Goal: Information Seeking & Learning: Find specific fact

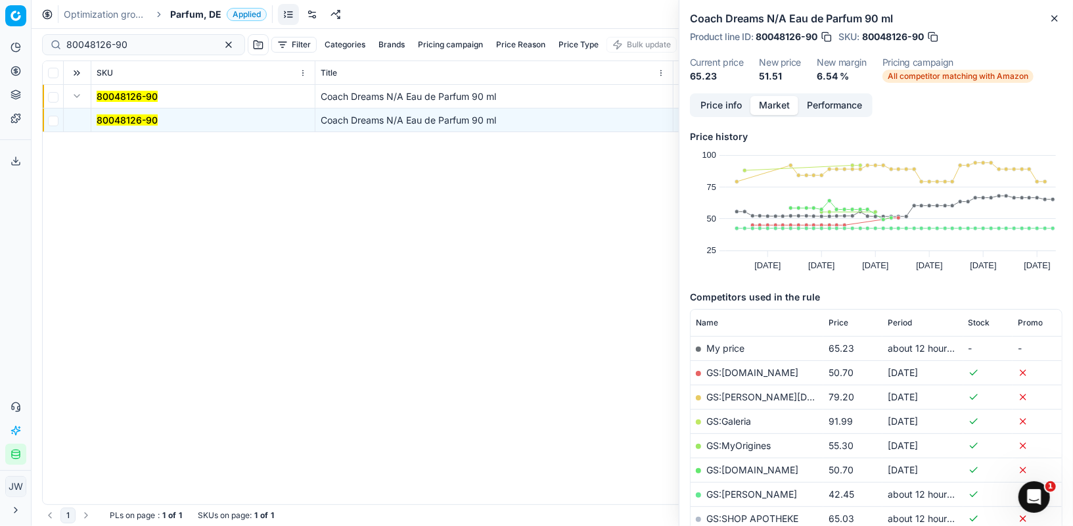
scroll to position [84, 0]
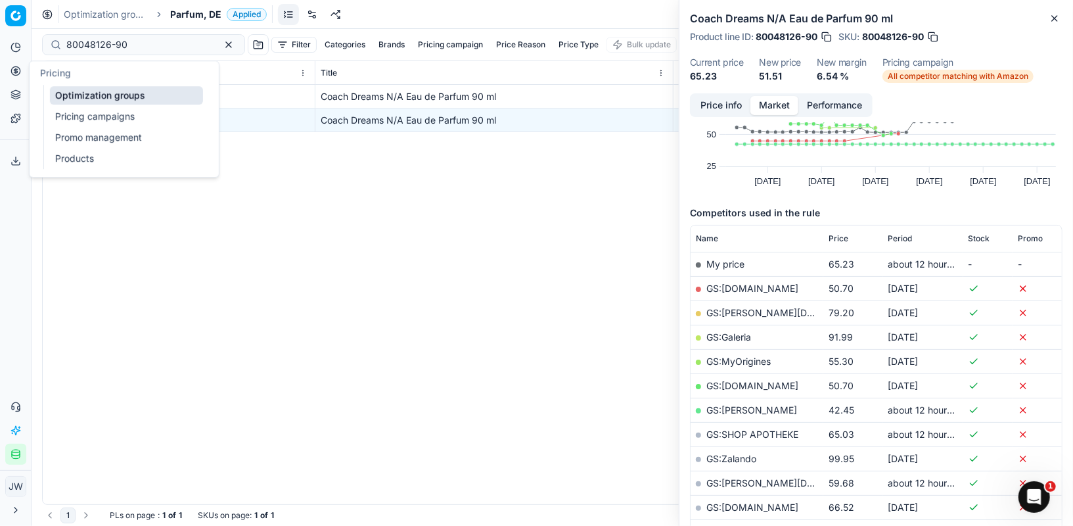
click at [20, 72] on icon at bounding box center [16, 71] width 11 height 11
click at [62, 85] on ul "Optimization groups Pricing campaigns Promo management Products" at bounding box center [126, 127] width 167 height 84
click at [68, 90] on link "Optimization groups" at bounding box center [126, 95] width 153 height 18
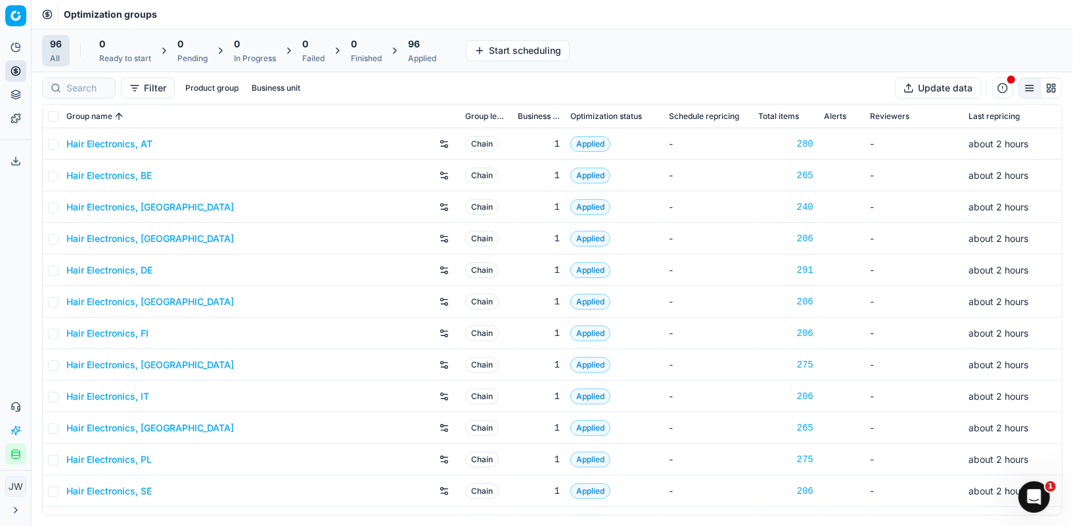
click at [91, 79] on div at bounding box center [79, 88] width 74 height 21
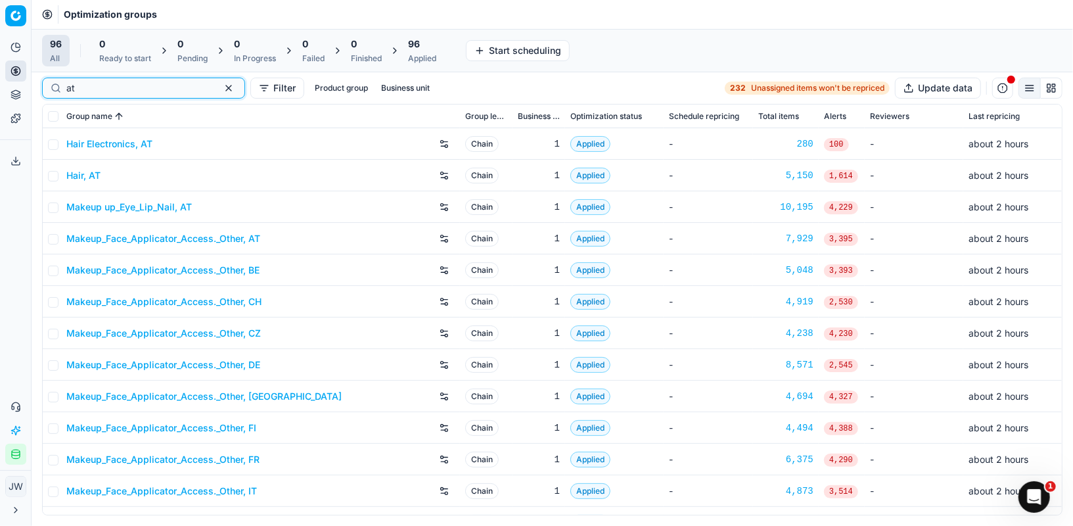
scroll to position [211, 0]
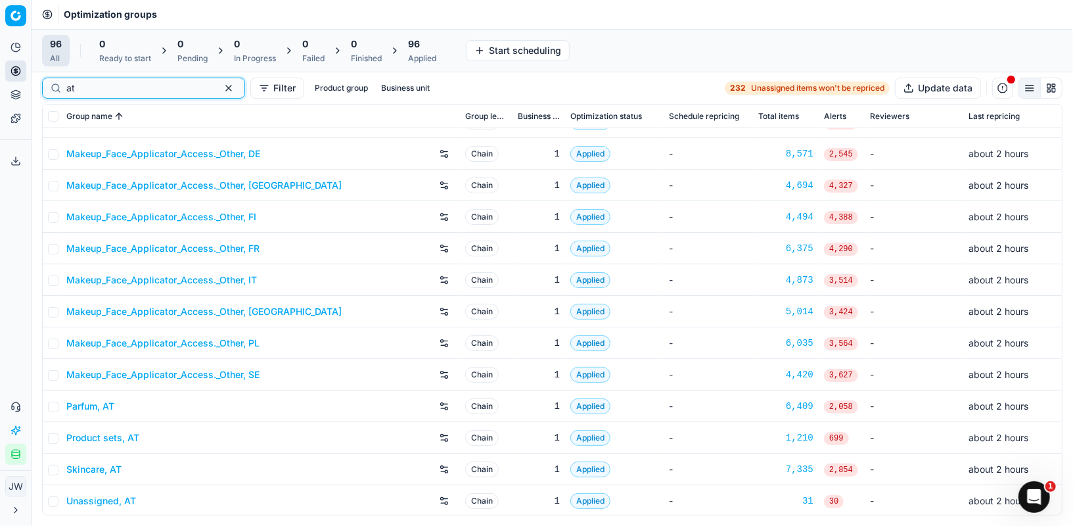
type input "at"
click at [94, 403] on link "Parfum, AT" at bounding box center [90, 405] width 48 height 13
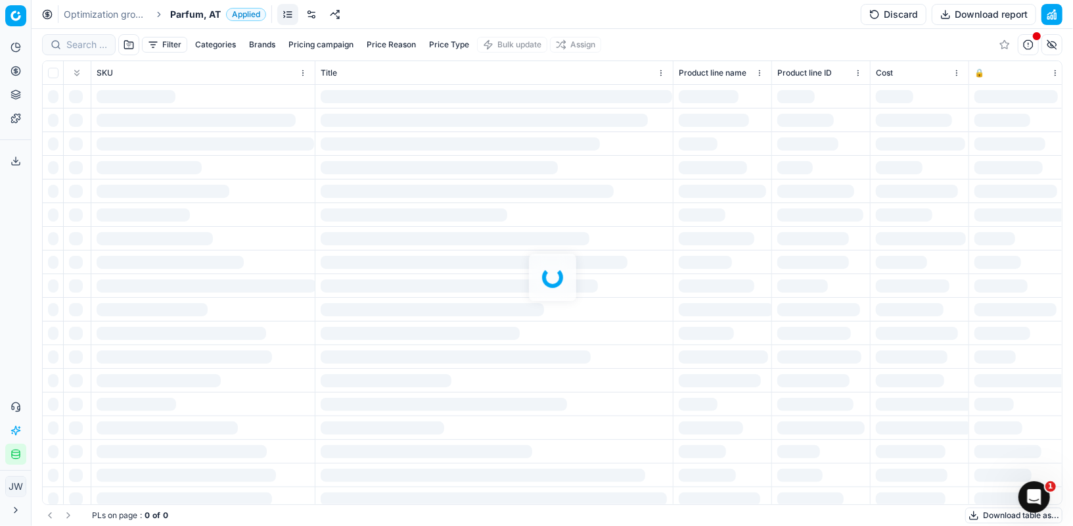
click at [85, 45] on div at bounding box center [552, 277] width 1041 height 497
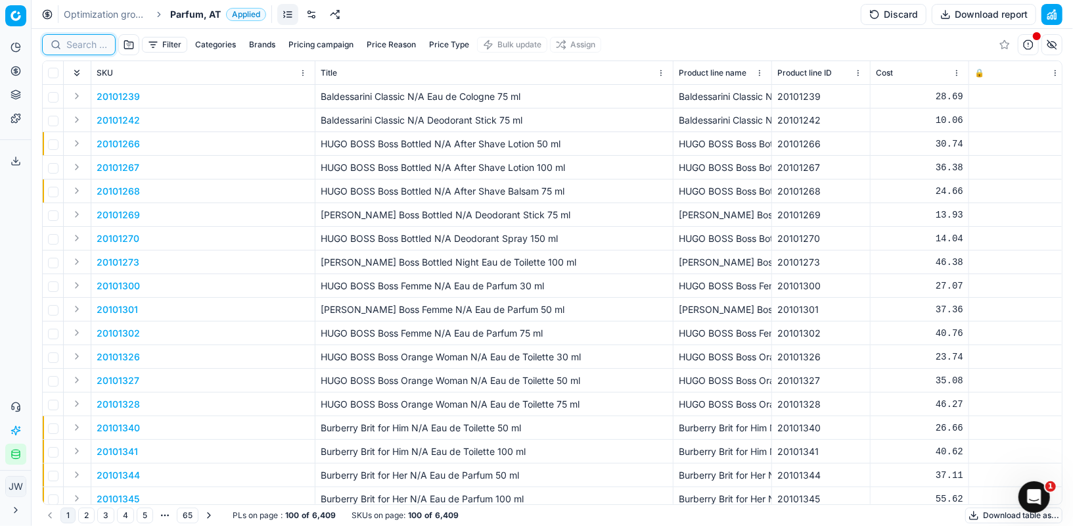
click at [85, 45] on input at bounding box center [86, 44] width 41 height 13
paste input "80027609-125"
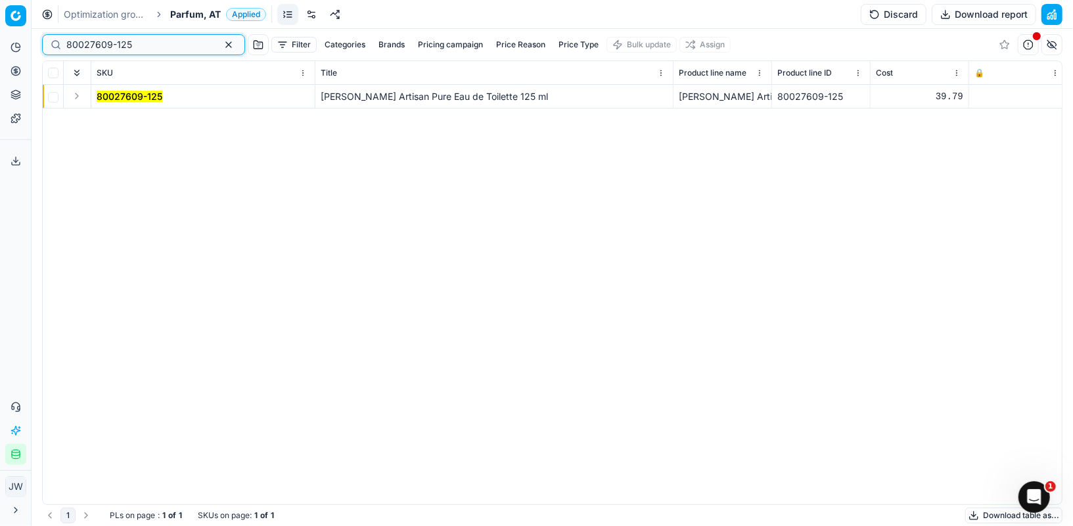
type input "80027609-125"
click at [78, 94] on button "Expand" at bounding box center [77, 96] width 16 height 16
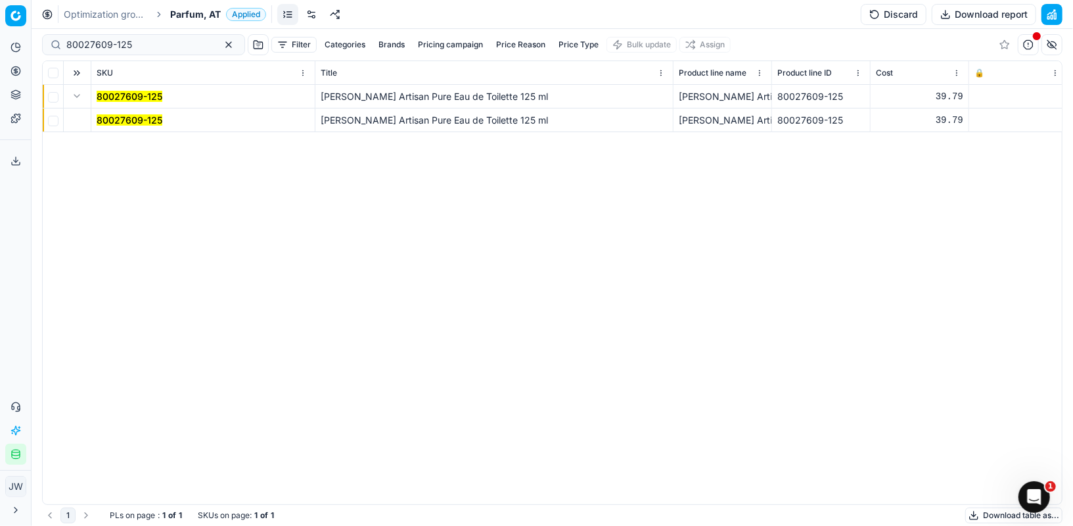
click at [120, 123] on mark "80027609-125" at bounding box center [130, 119] width 66 height 11
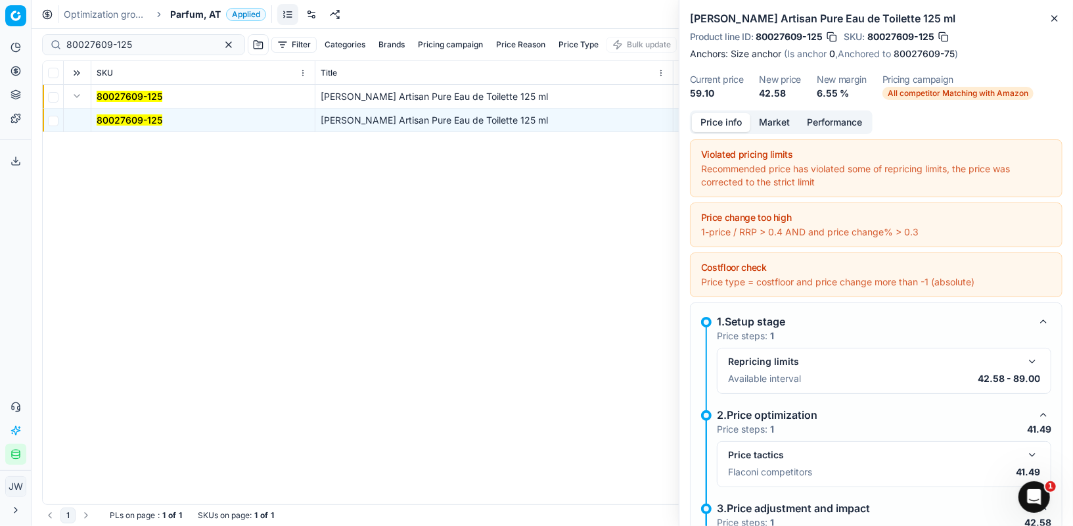
click at [1027, 455] on button "button" at bounding box center [1032, 455] width 16 height 16
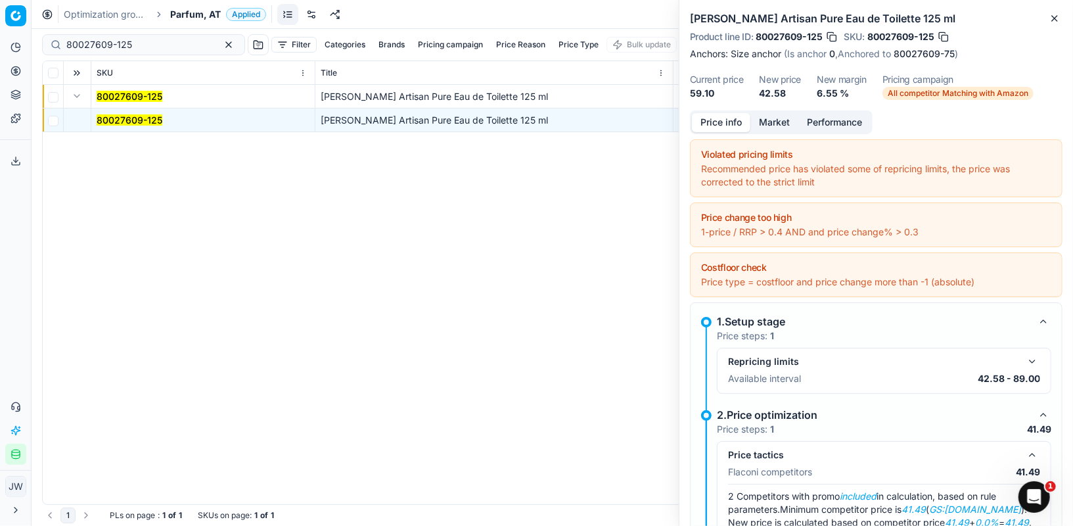
scroll to position [132, 0]
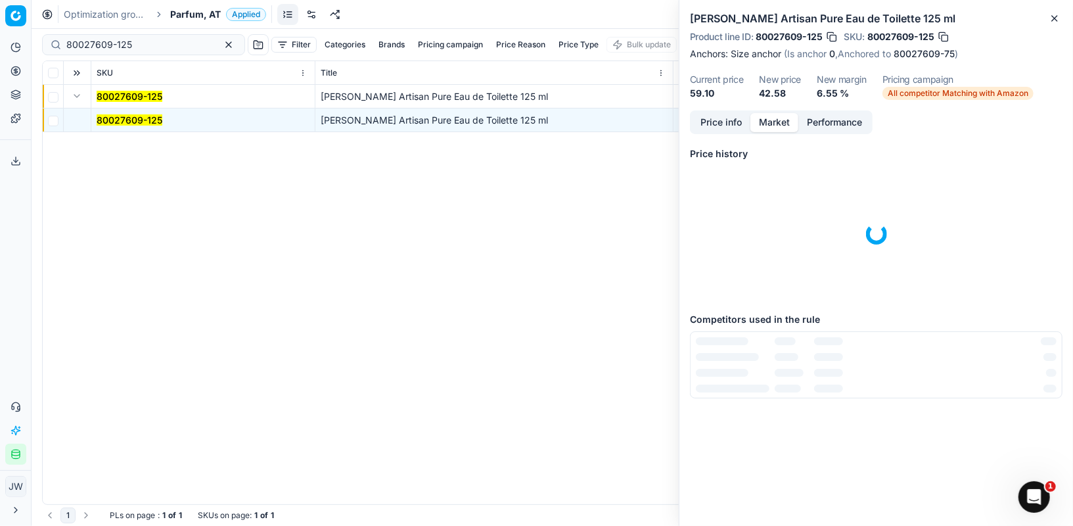
click at [775, 115] on button "Market" at bounding box center [774, 122] width 48 height 19
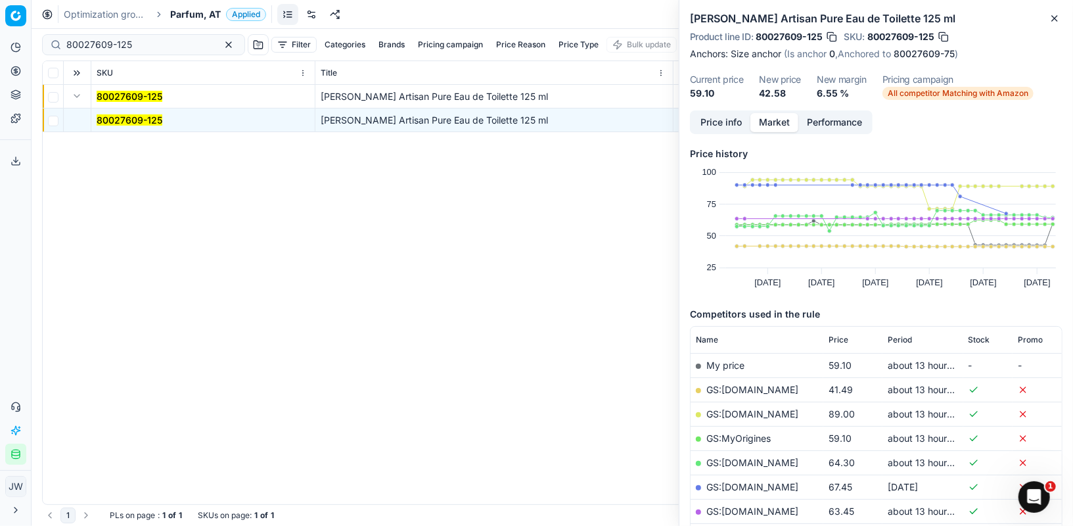
click at [744, 391] on link "GS:[DOMAIN_NAME]" at bounding box center [752, 389] width 92 height 11
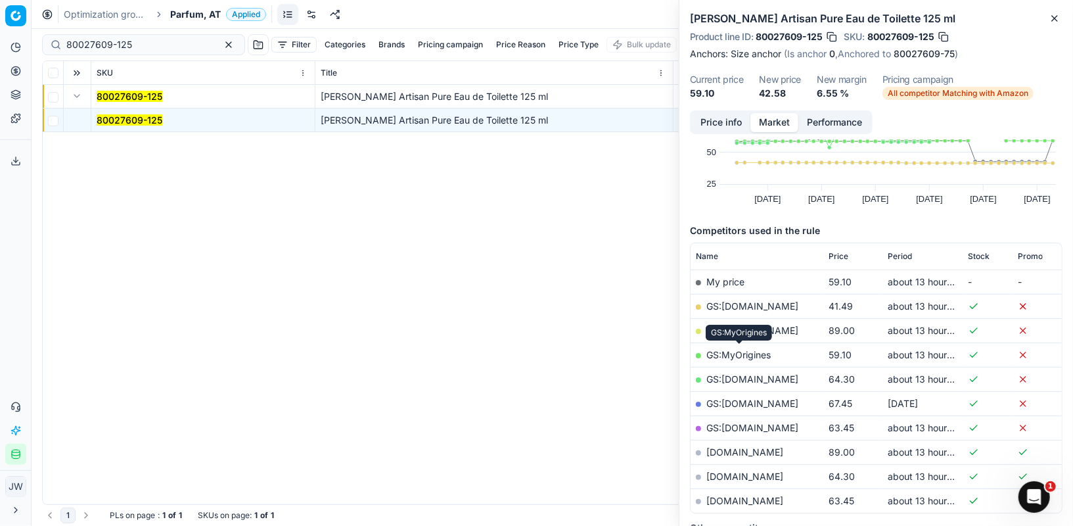
click at [739, 351] on link "GS:MyOrigines" at bounding box center [738, 354] width 64 height 11
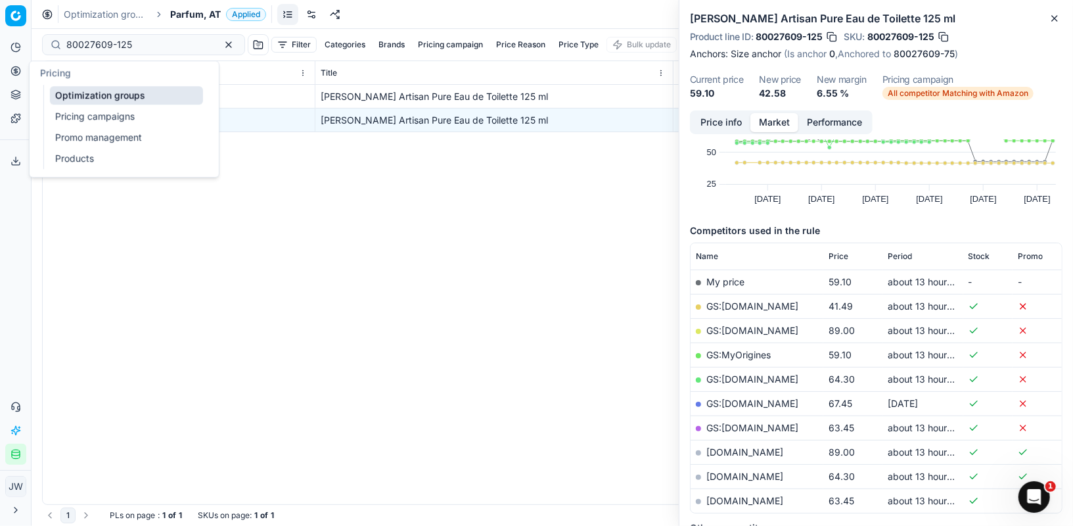
click at [11, 66] on icon at bounding box center [16, 71] width 11 height 11
click at [83, 91] on link "Optimization groups" at bounding box center [126, 95] width 153 height 18
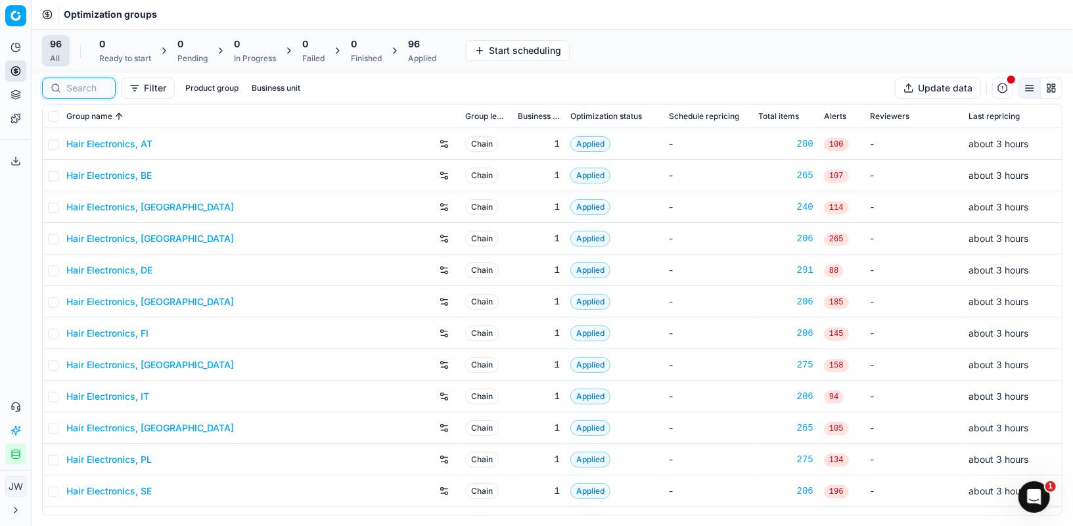
click at [85, 83] on input at bounding box center [86, 87] width 41 height 13
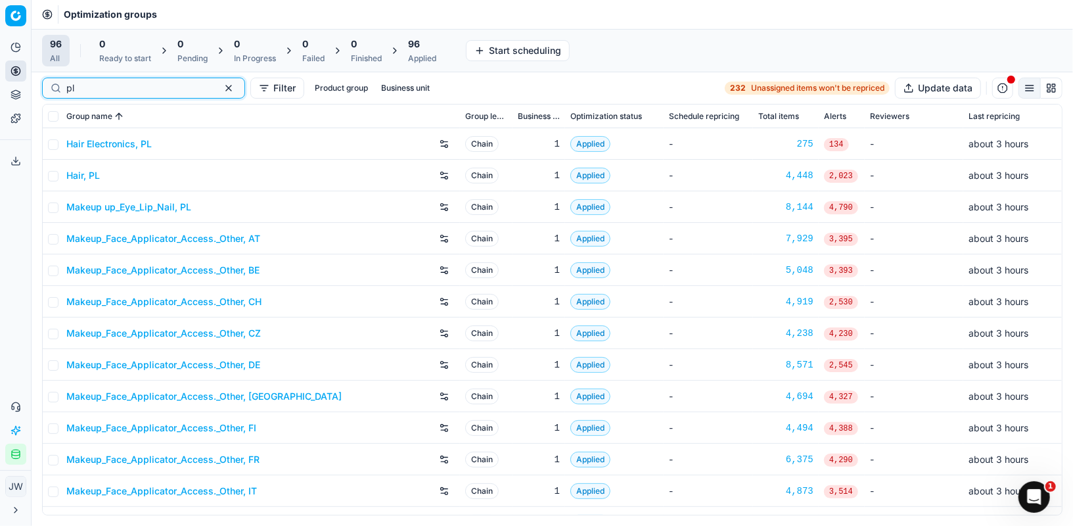
scroll to position [211, 0]
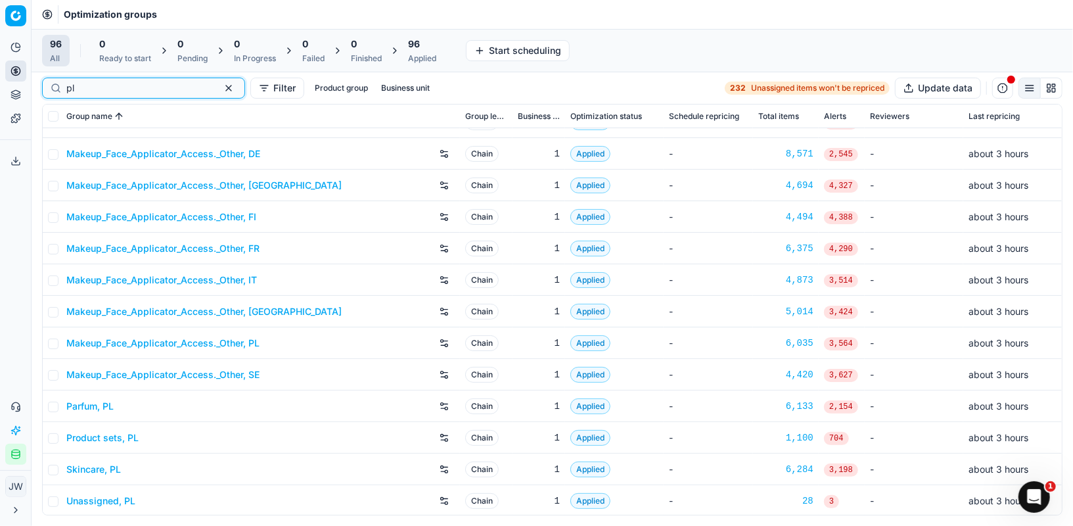
type input "pl"
click at [97, 406] on link "Parfum, PL" at bounding box center [89, 405] width 47 height 13
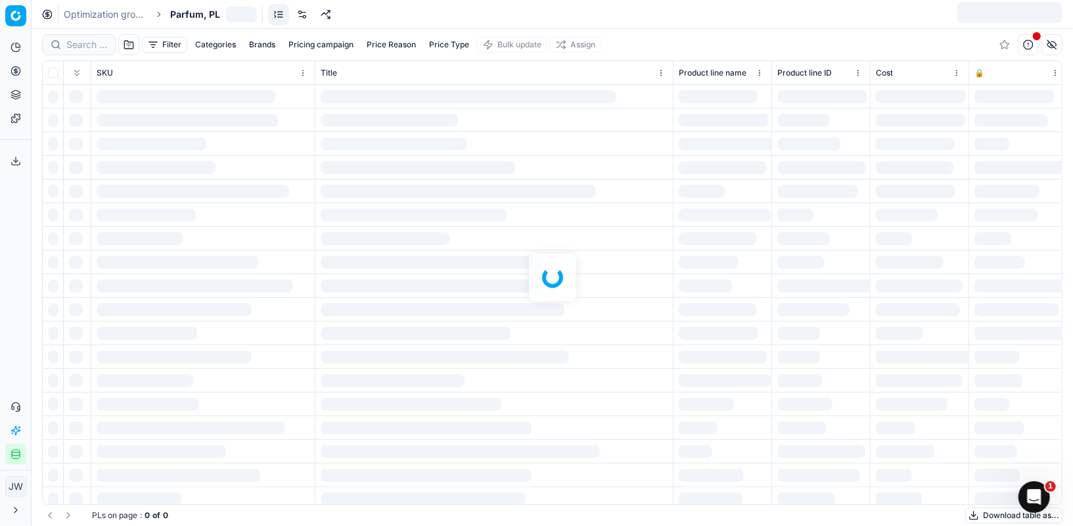
click at [78, 43] on div at bounding box center [552, 277] width 1041 height 497
click at [83, 44] on div "Filter Categories Brands Pricing campaign Price Reason Price Type Bulk update A…" at bounding box center [552, 277] width 1041 height 497
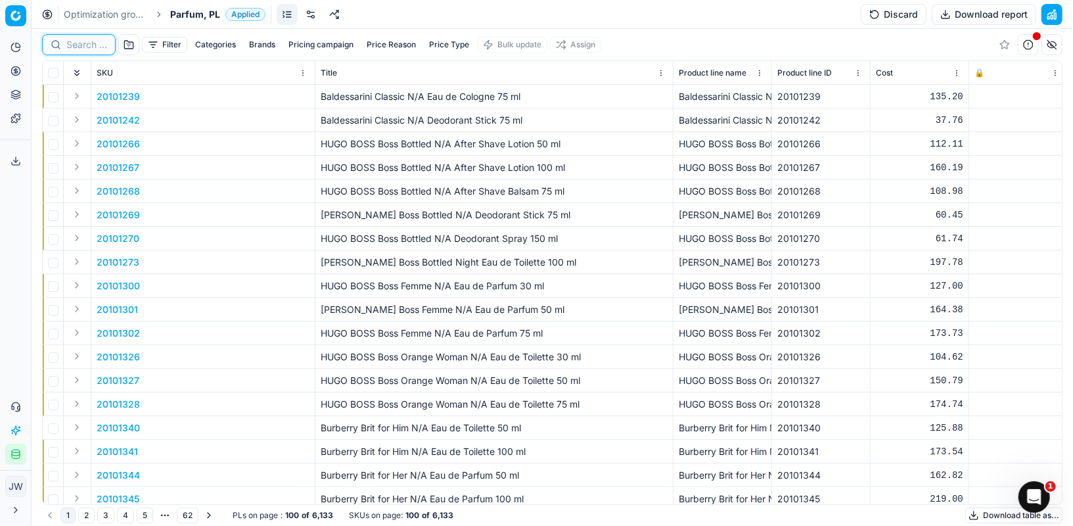
click at [83, 44] on input at bounding box center [86, 44] width 41 height 13
paste input "80076261-100"
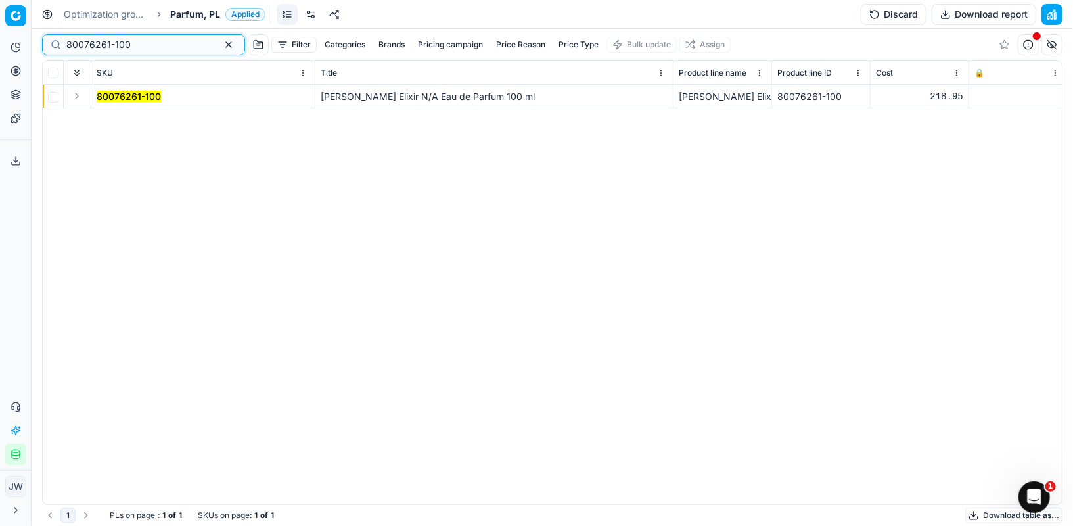
type input "80076261-100"
click at [78, 97] on button "Expand" at bounding box center [77, 96] width 16 height 16
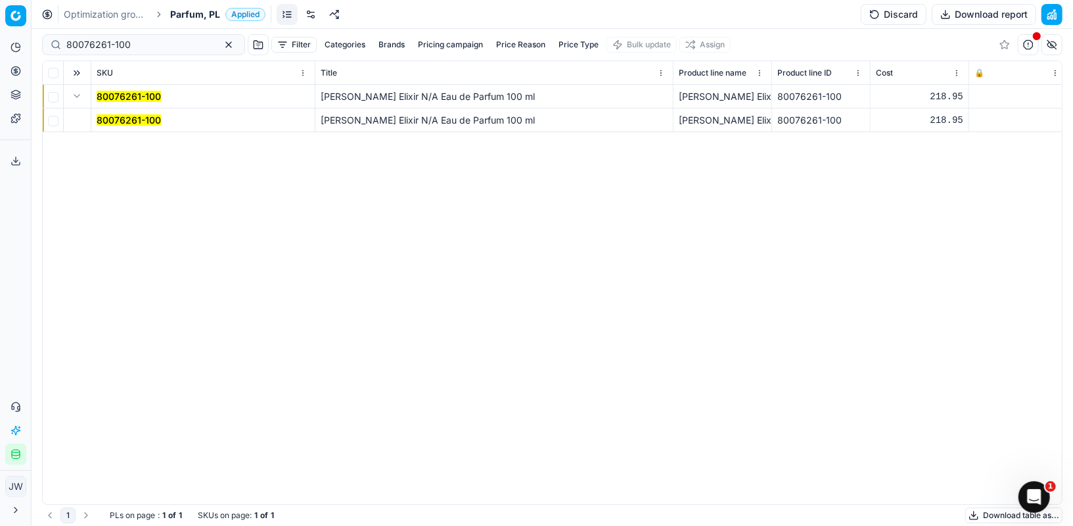
click at [152, 122] on mark "80076261-100" at bounding box center [129, 119] width 64 height 11
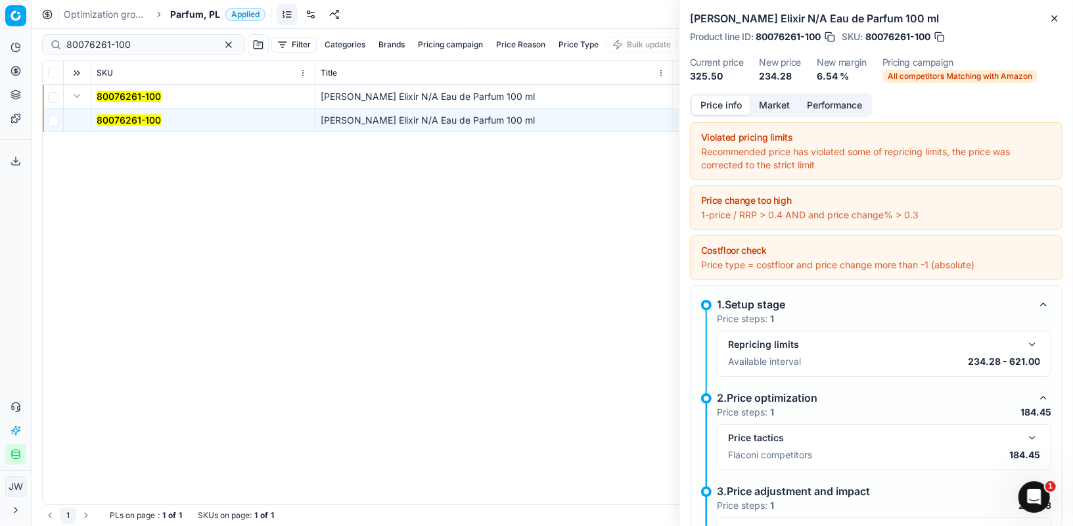
click at [1033, 441] on button "button" at bounding box center [1032, 438] width 16 height 16
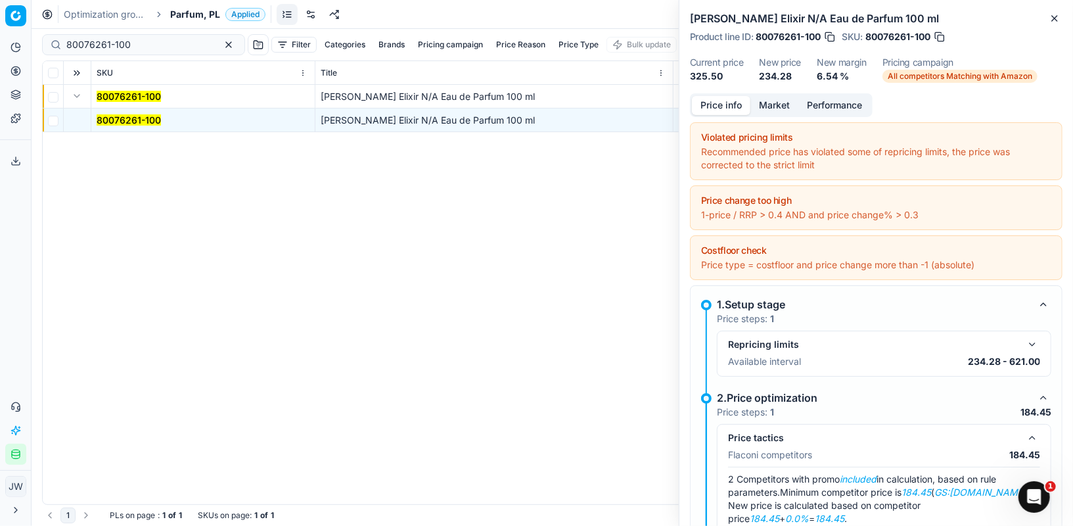
click at [1033, 441] on button "button" at bounding box center [1032, 438] width 16 height 16
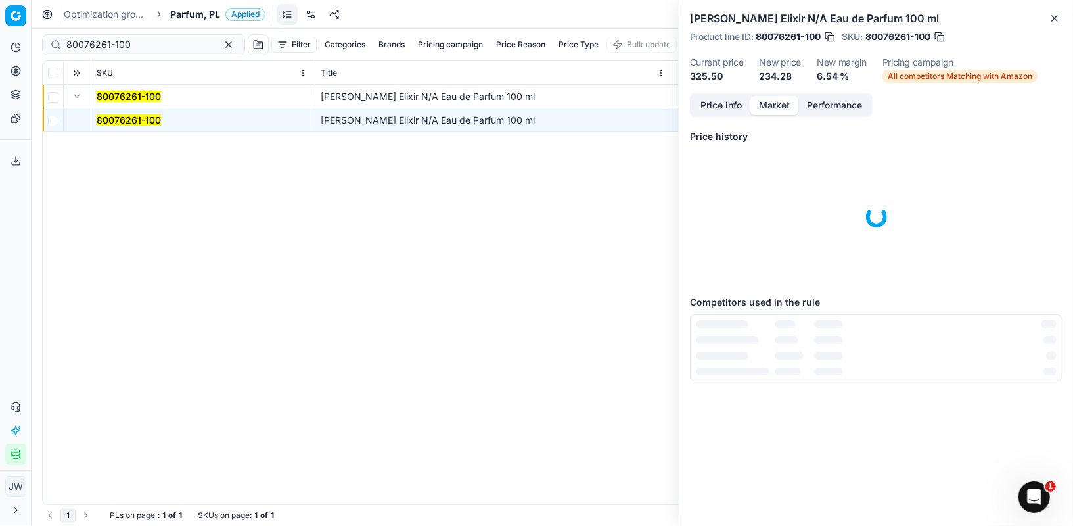
click at [767, 104] on button "Market" at bounding box center [774, 105] width 48 height 19
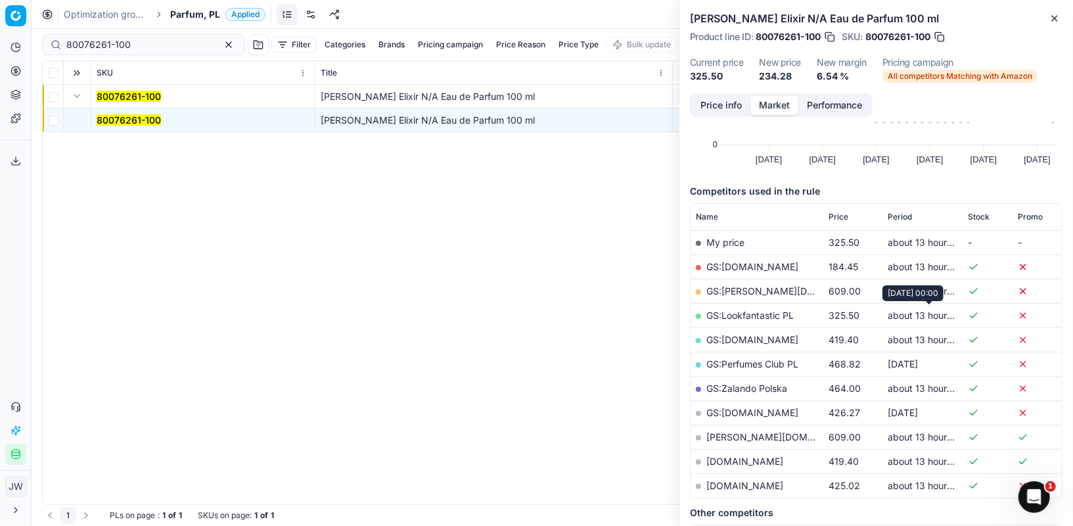
scroll to position [106, 0]
click at [733, 261] on link "GS:[DOMAIN_NAME]" at bounding box center [752, 265] width 92 height 11
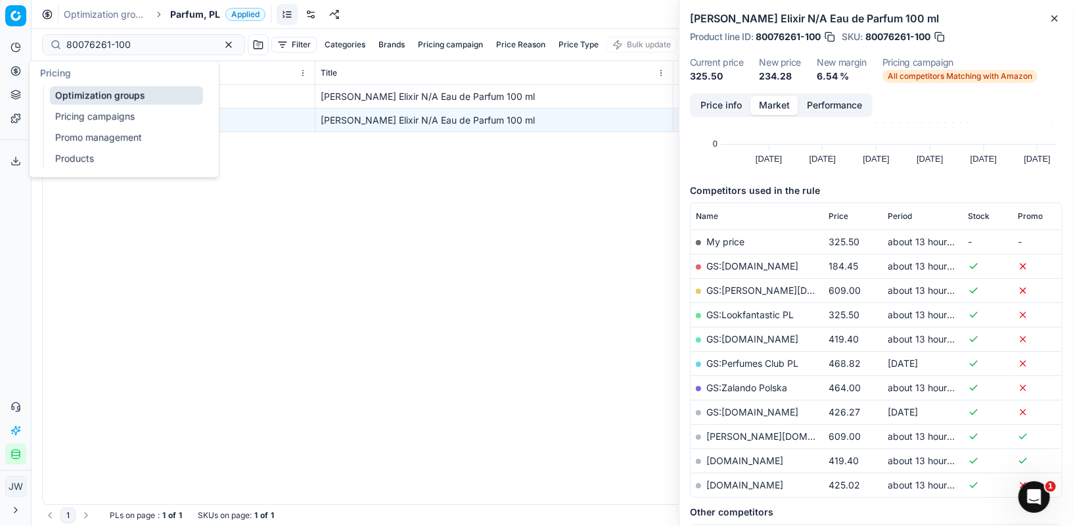
click at [17, 64] on button "Pricing" at bounding box center [15, 70] width 21 height 21
click at [68, 95] on link "Optimization groups" at bounding box center [126, 95] width 153 height 18
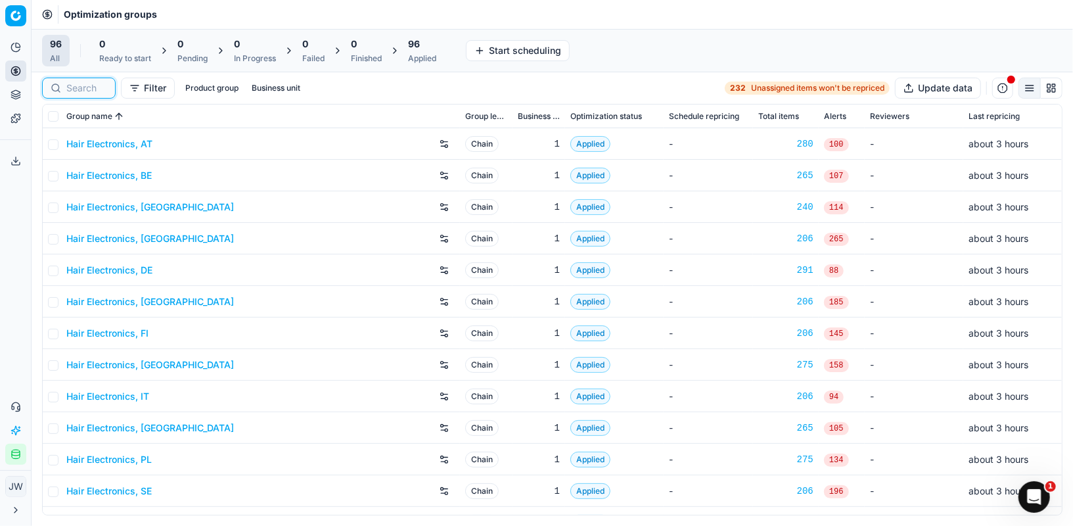
click at [81, 83] on input at bounding box center [86, 87] width 41 height 13
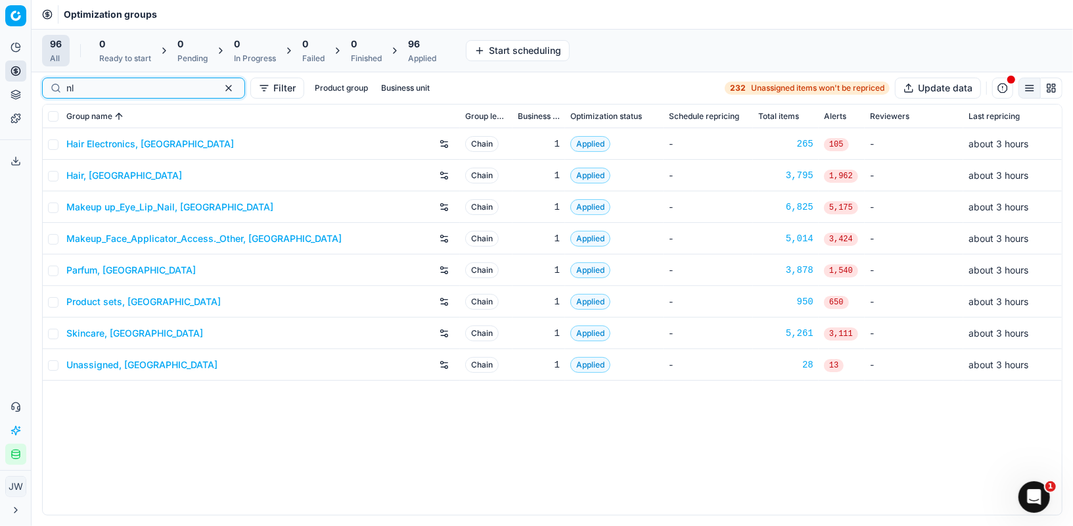
type input "nl"
click at [101, 267] on link "Parfum, [GEOGRAPHIC_DATA]" at bounding box center [130, 269] width 129 height 13
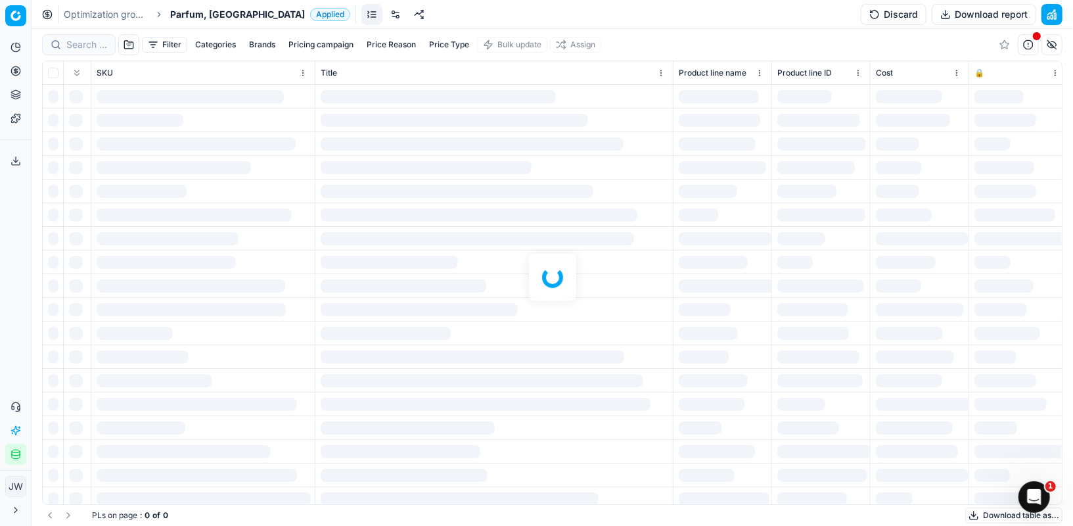
click at [76, 40] on div at bounding box center [552, 277] width 1041 height 497
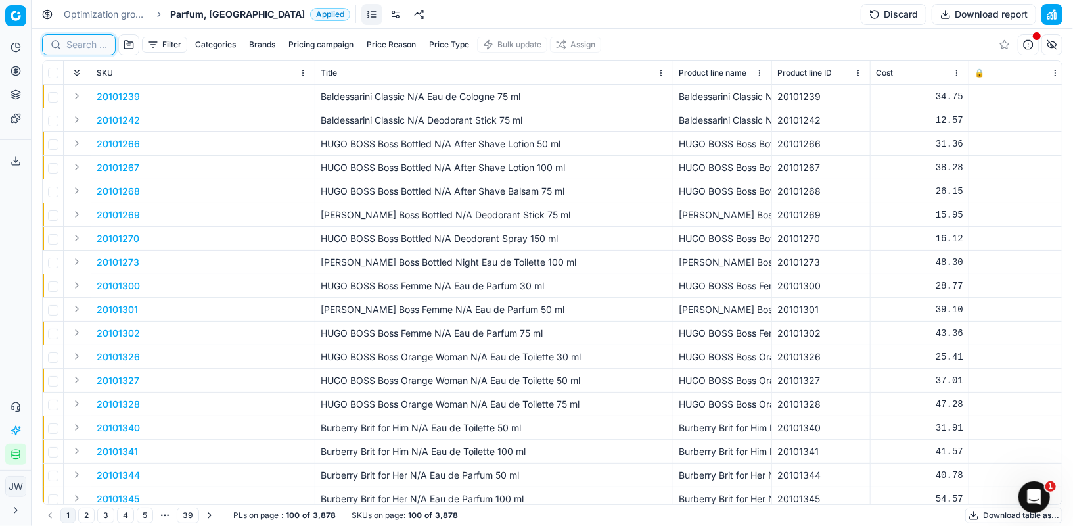
click at [83, 45] on input at bounding box center [86, 44] width 41 height 13
paste input "80076220-50"
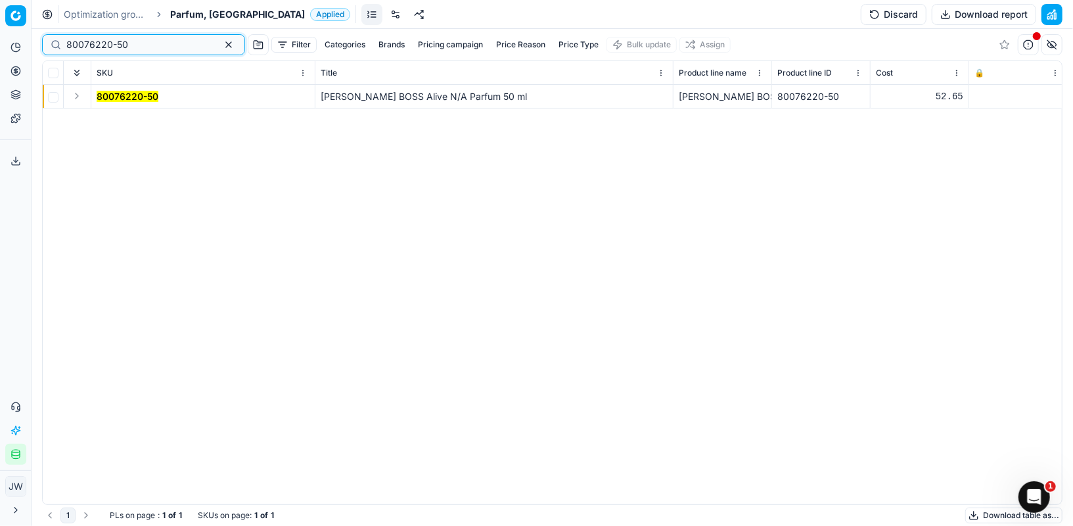
type input "80076220-50"
click at [79, 91] on button "Expand" at bounding box center [77, 96] width 16 height 16
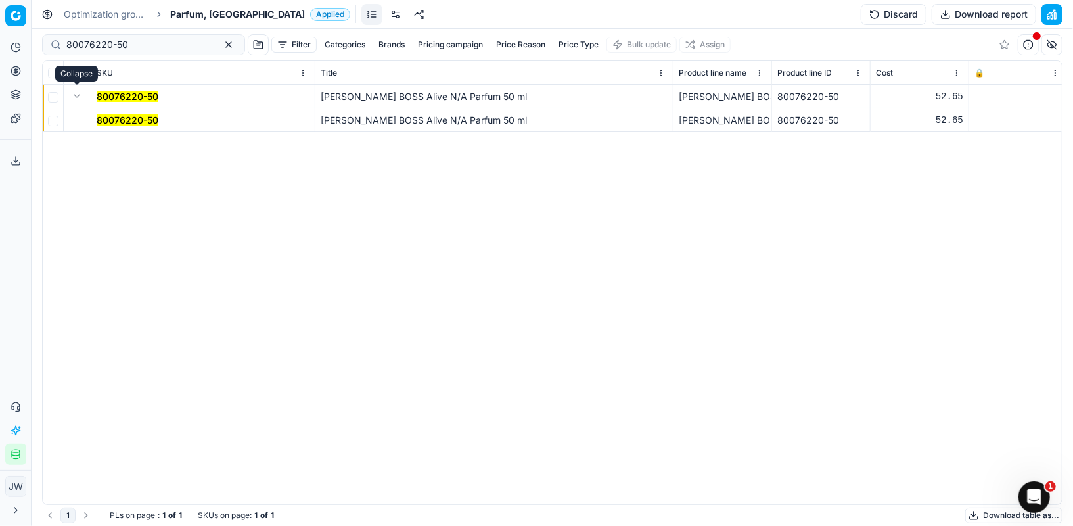
click at [126, 117] on mark "80076220-50" at bounding box center [128, 119] width 62 height 11
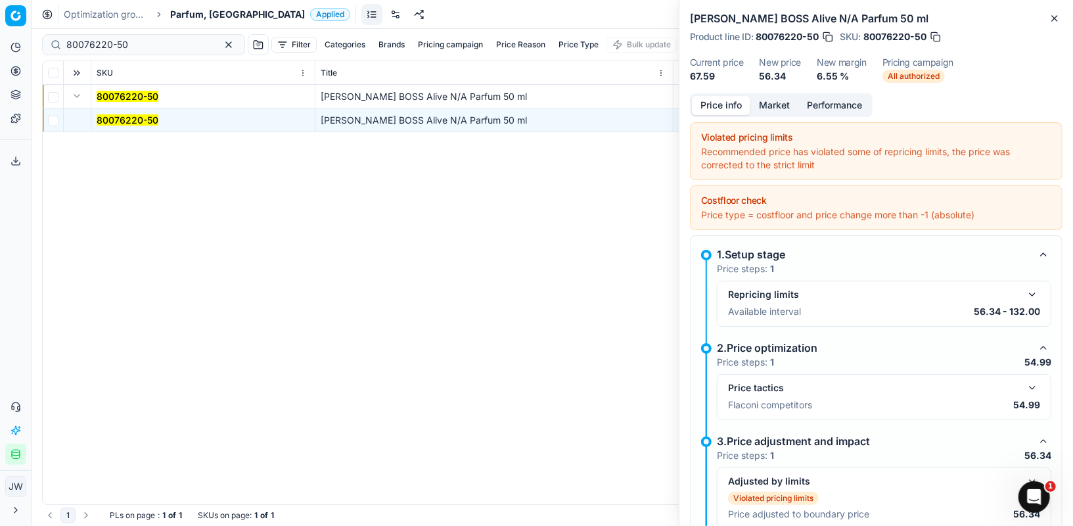
click at [1030, 380] on button "button" at bounding box center [1032, 388] width 16 height 16
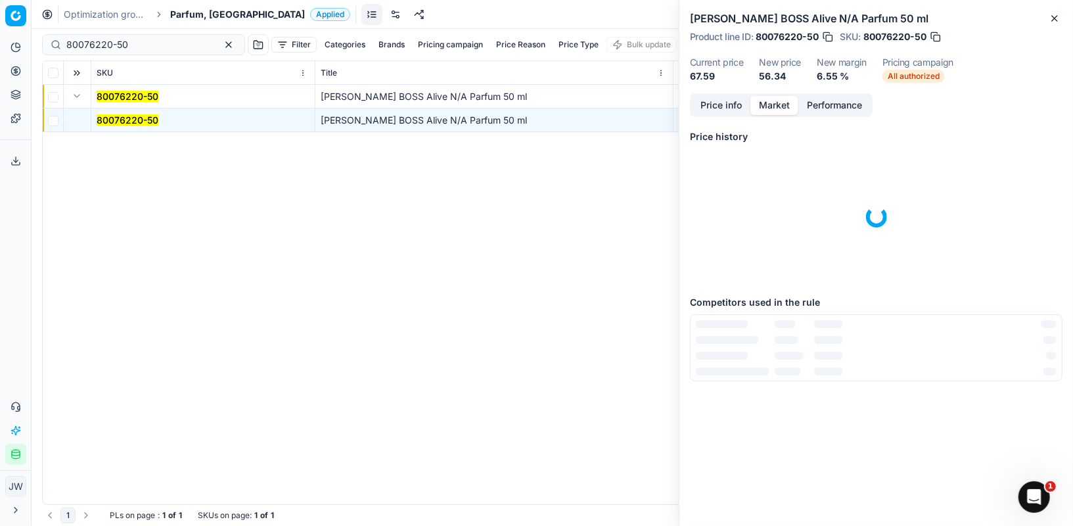
click at [780, 100] on button "Market" at bounding box center [774, 105] width 48 height 19
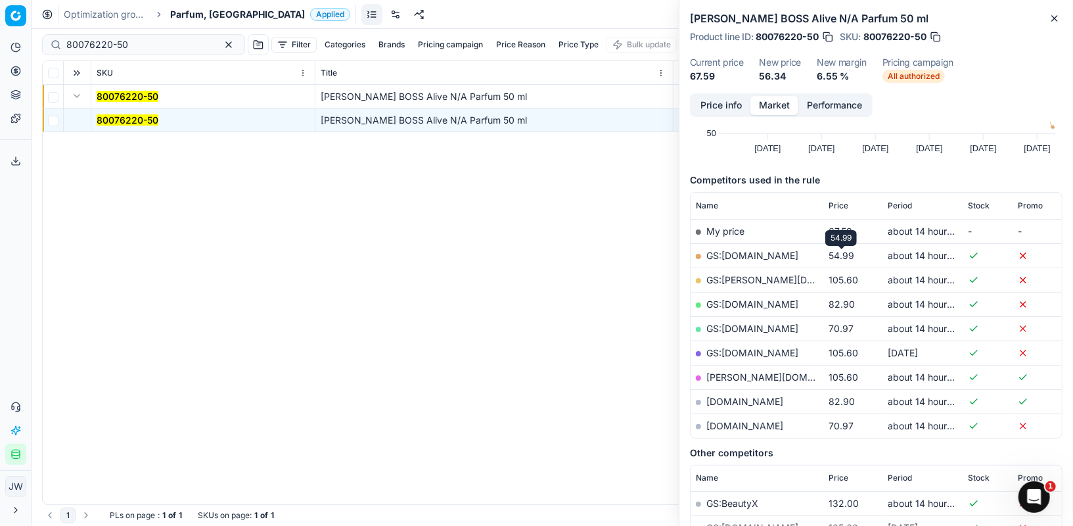
scroll to position [118, 0]
click at [738, 252] on link "GS:[DOMAIN_NAME]" at bounding box center [752, 253] width 92 height 11
click at [11, 73] on icon at bounding box center [16, 71] width 11 height 11
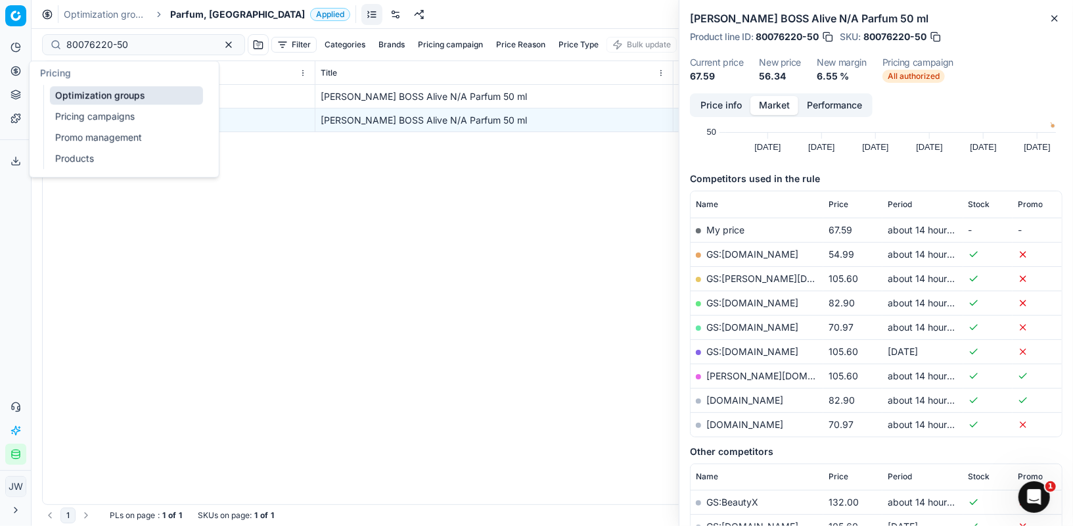
click at [72, 93] on link "Optimization groups" at bounding box center [126, 95] width 153 height 18
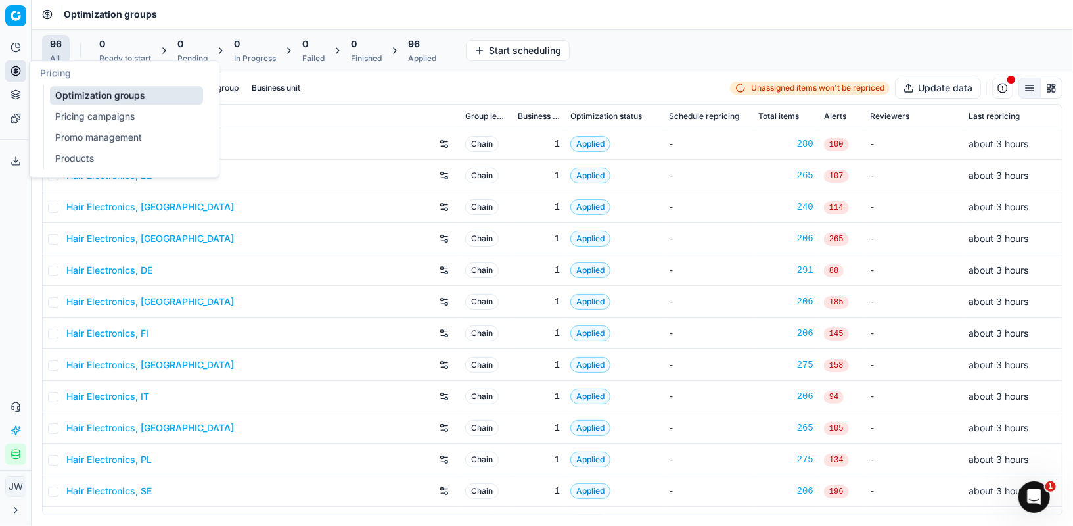
click at [78, 89] on link "Optimization groups" at bounding box center [126, 95] width 153 height 18
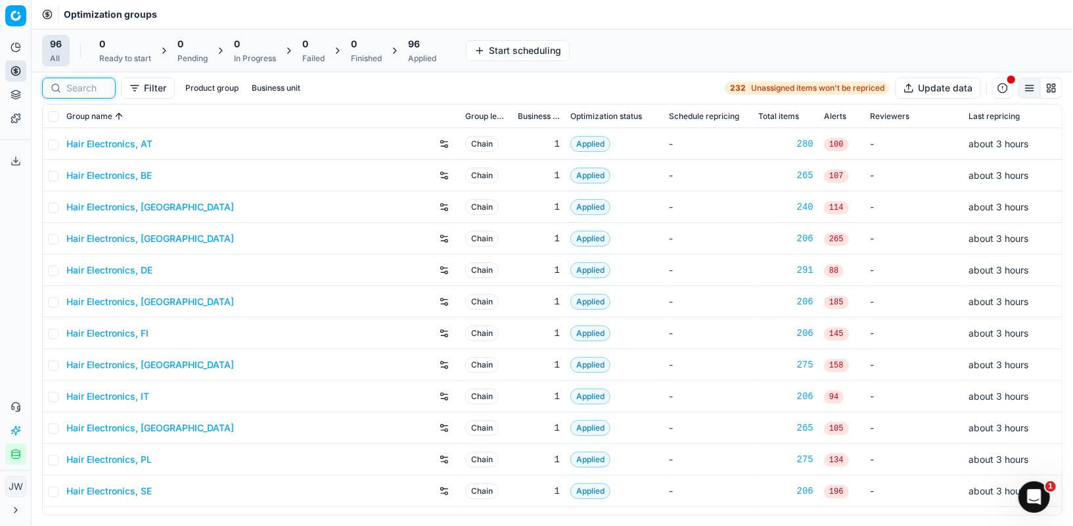
click at [105, 85] on input at bounding box center [86, 87] width 41 height 13
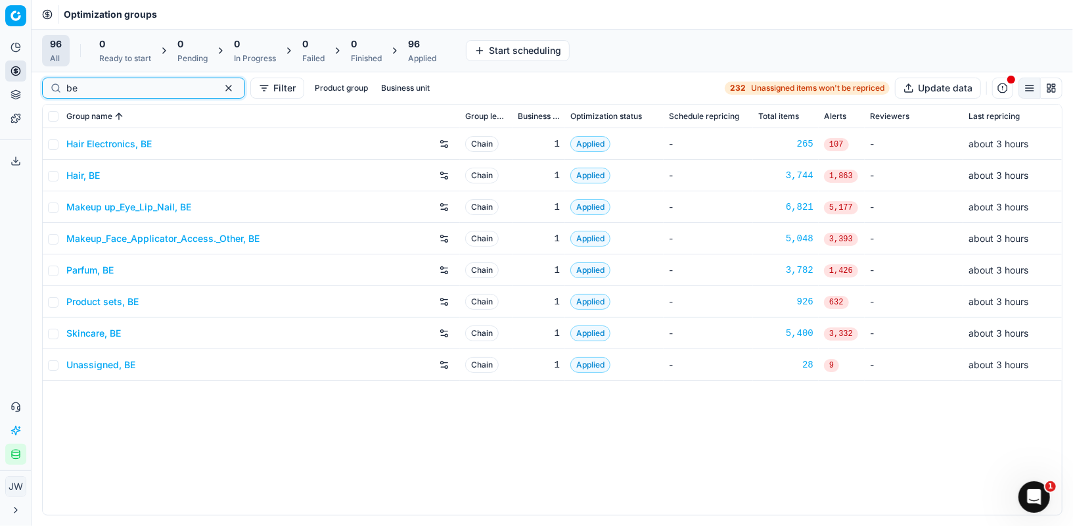
type input "be"
click at [99, 271] on link "Parfum, BE" at bounding box center [89, 269] width 47 height 13
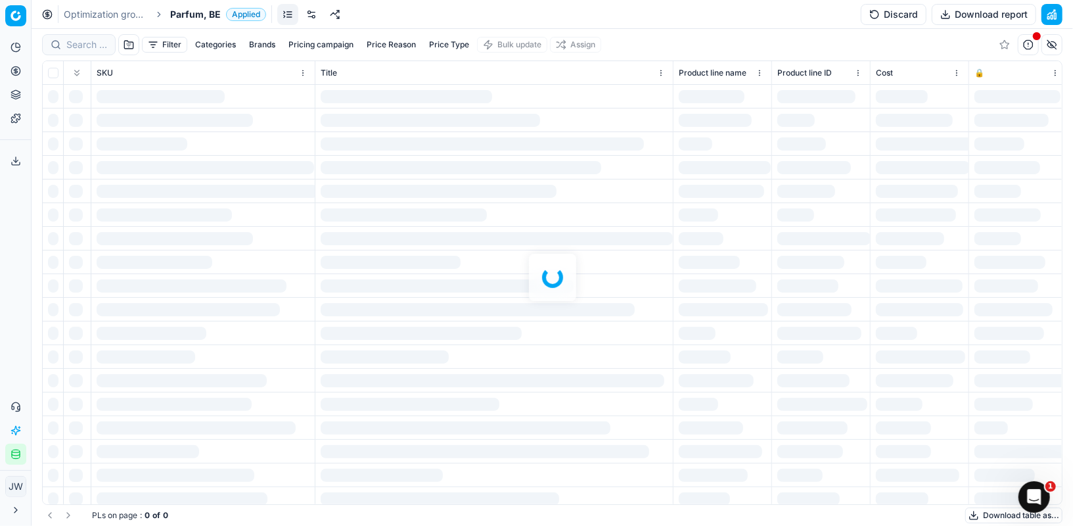
click at [86, 51] on div at bounding box center [552, 277] width 1041 height 497
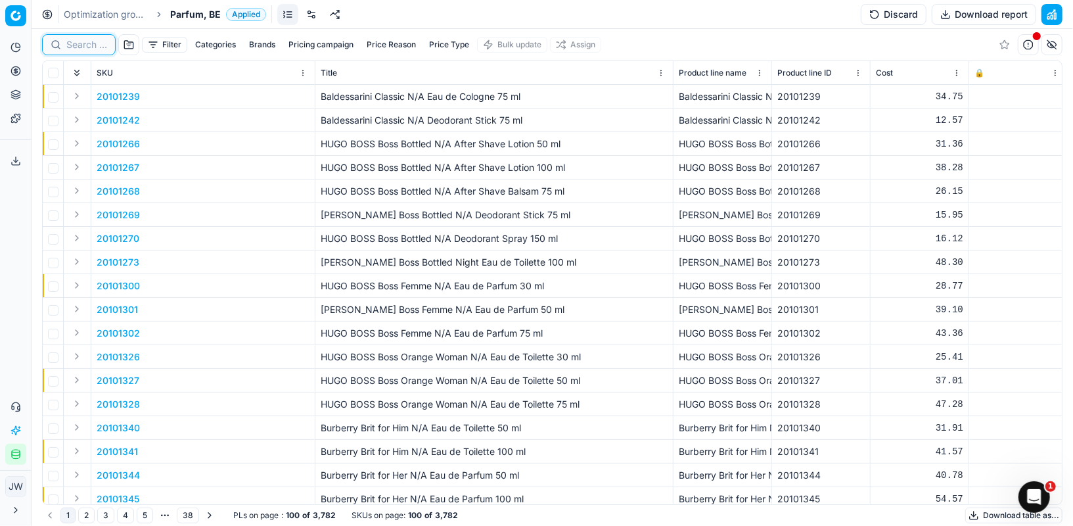
click at [86, 43] on input at bounding box center [86, 44] width 41 height 13
paste input "80075334-50"
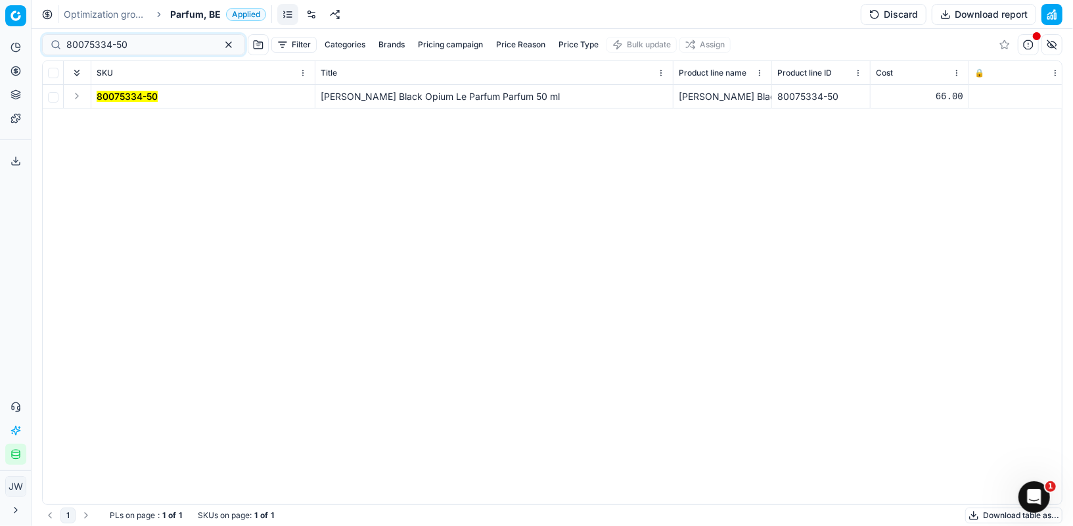
click at [73, 97] on button "Expand" at bounding box center [77, 96] width 16 height 16
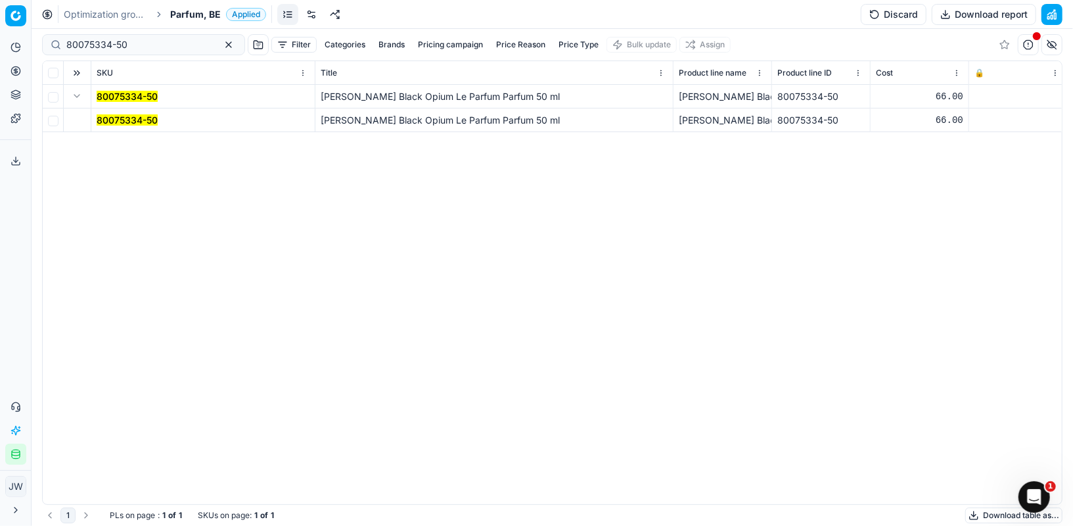
click at [112, 135] on div "80075334-50 [PERSON_NAME] Black Opium Le Parfum Parfum 50 ml [PERSON_NAME] Blac…" at bounding box center [552, 294] width 1019 height 419
click at [117, 114] on span "80075334-50" at bounding box center [127, 120] width 61 height 13
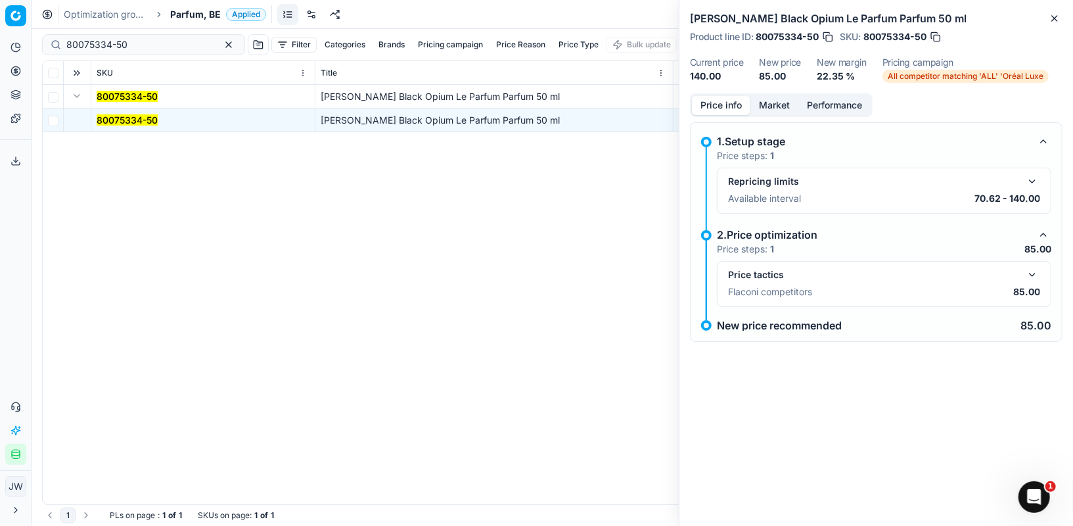
click at [1036, 270] on button "button" at bounding box center [1032, 275] width 16 height 16
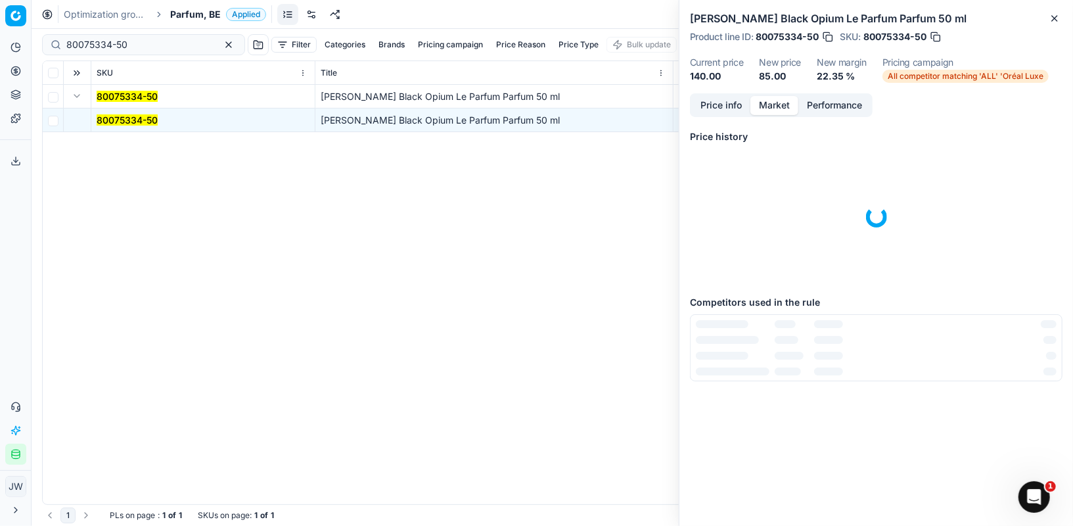
click at [764, 106] on button "Market" at bounding box center [774, 105] width 48 height 19
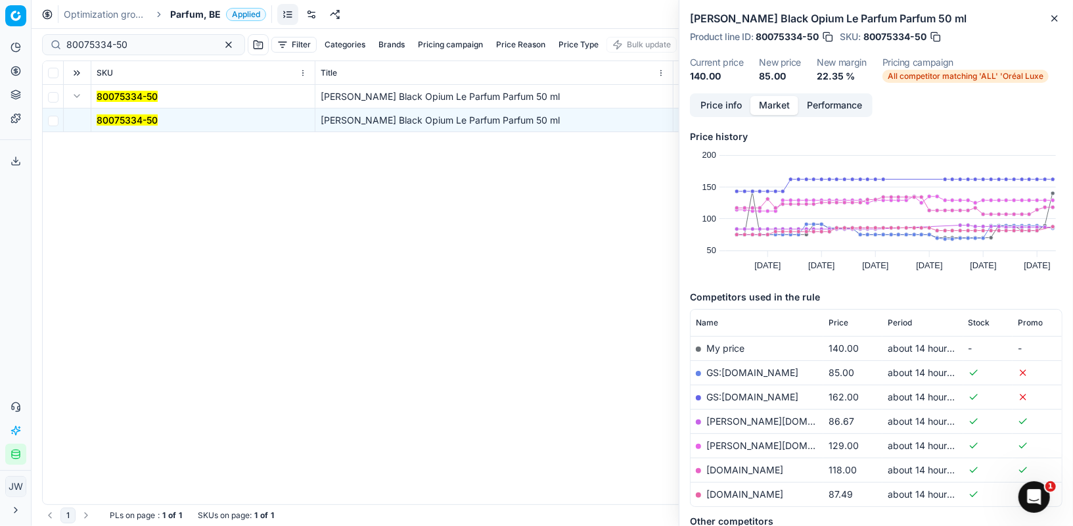
click at [717, 372] on link "GS:[DOMAIN_NAME]" at bounding box center [752, 372] width 92 height 11
drag, startPoint x: 138, startPoint y: 43, endPoint x: 0, endPoint y: 15, distance: 140.7
click at [0, 15] on div "Pricing platform Analytics Pricing Product portfolio Templates Export service 7…" at bounding box center [536, 263] width 1073 height 526
paste input "52072"
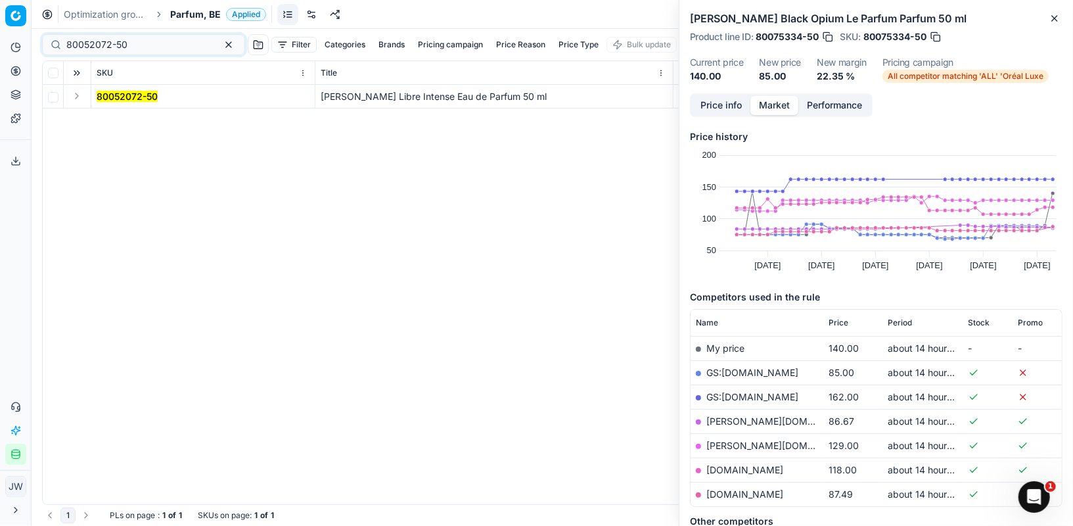
click at [77, 95] on button "Expand" at bounding box center [77, 96] width 16 height 16
click at [115, 119] on mark "80052072-50" at bounding box center [127, 119] width 61 height 11
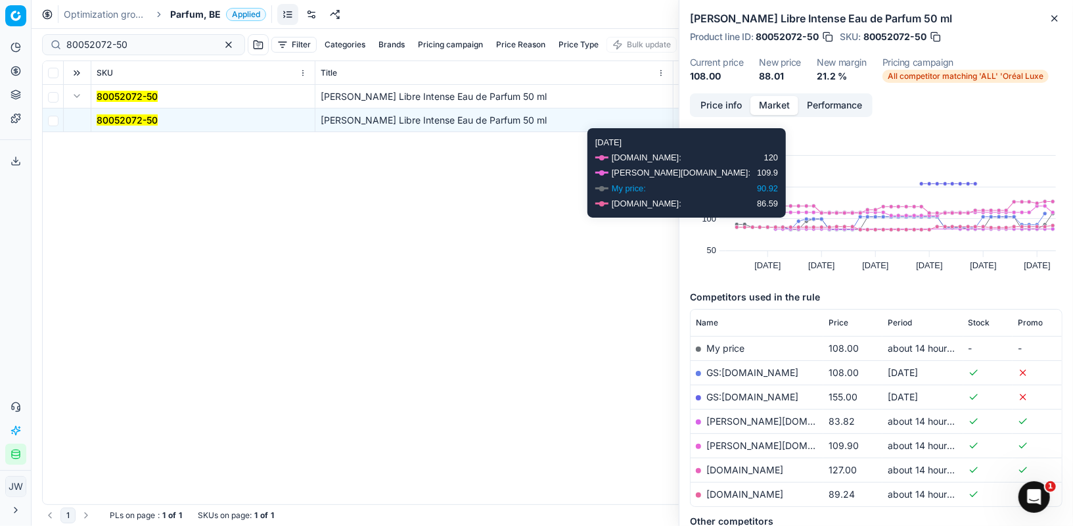
click at [727, 105] on button "Price info" at bounding box center [721, 105] width 58 height 19
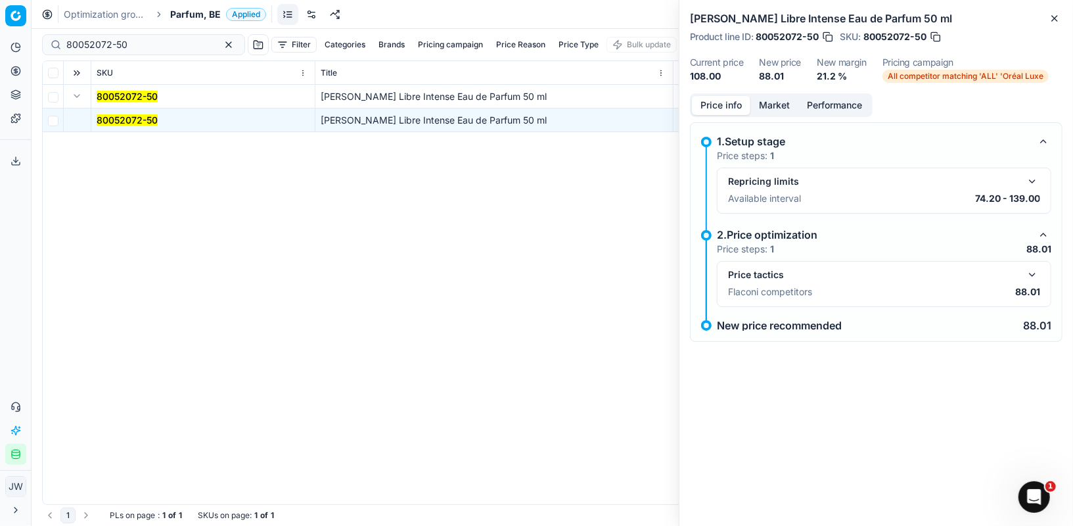
click at [1035, 267] on button "button" at bounding box center [1032, 275] width 16 height 16
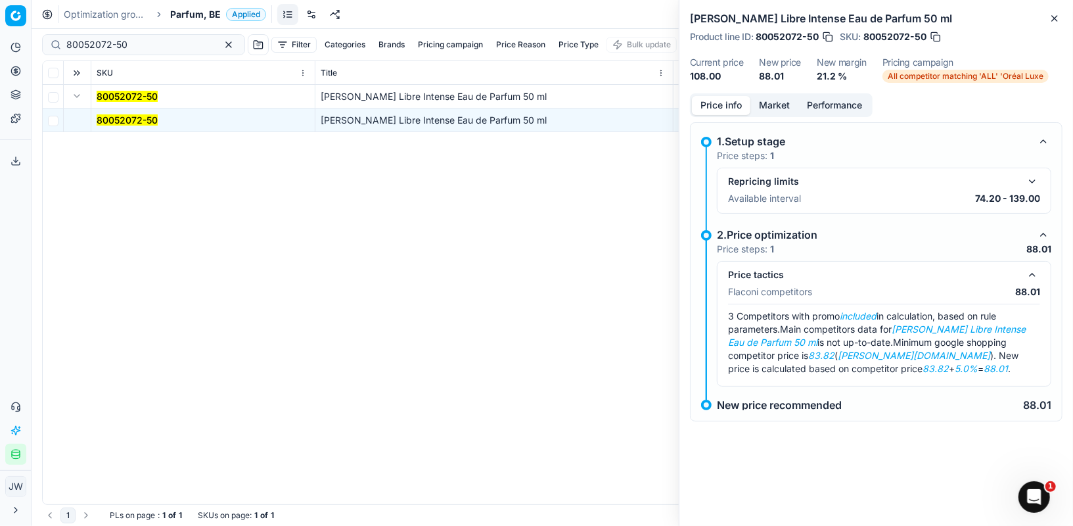
click at [774, 106] on button "Market" at bounding box center [774, 105] width 48 height 19
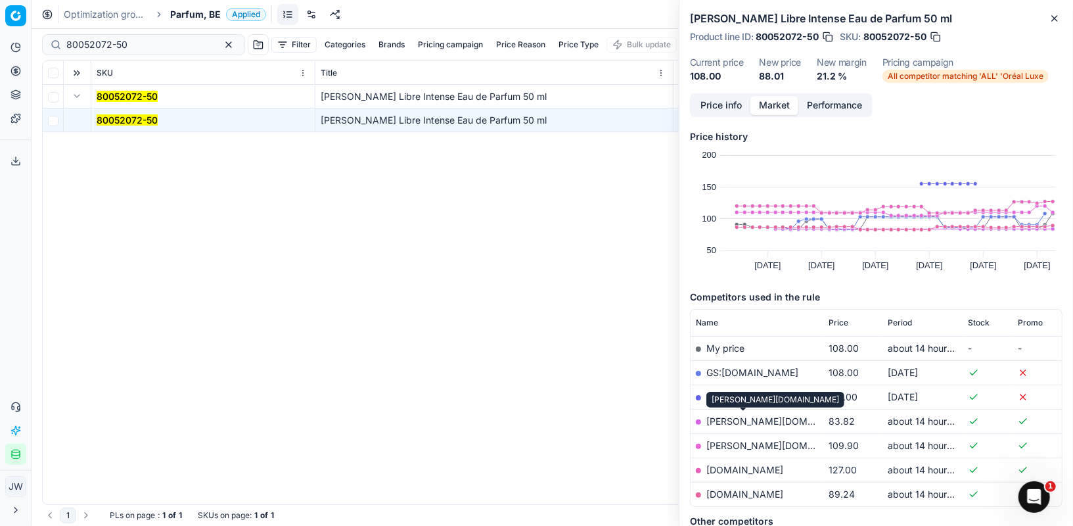
click at [741, 418] on link "[PERSON_NAME][DOMAIN_NAME]" at bounding box center [782, 420] width 152 height 11
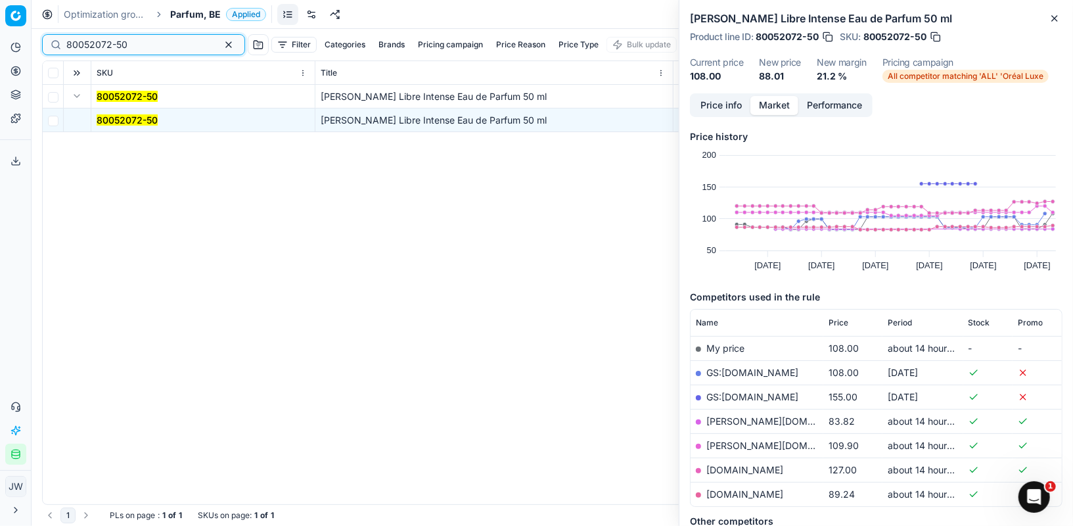
drag, startPoint x: 135, startPoint y: 44, endPoint x: 0, endPoint y: 15, distance: 138.4
click at [0, 15] on div "Pricing platform Analytics Pricing Product portfolio Templates Export service 7…" at bounding box center [536, 263] width 1073 height 526
paste input "11021-0018583"
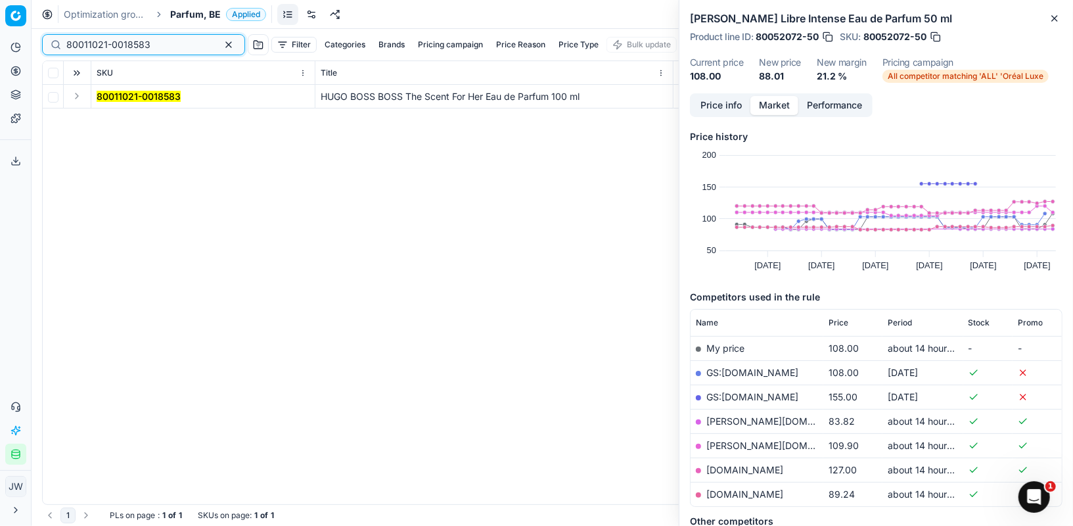
type input "80011021-0018583"
click at [79, 100] on button "Expand" at bounding box center [77, 96] width 16 height 16
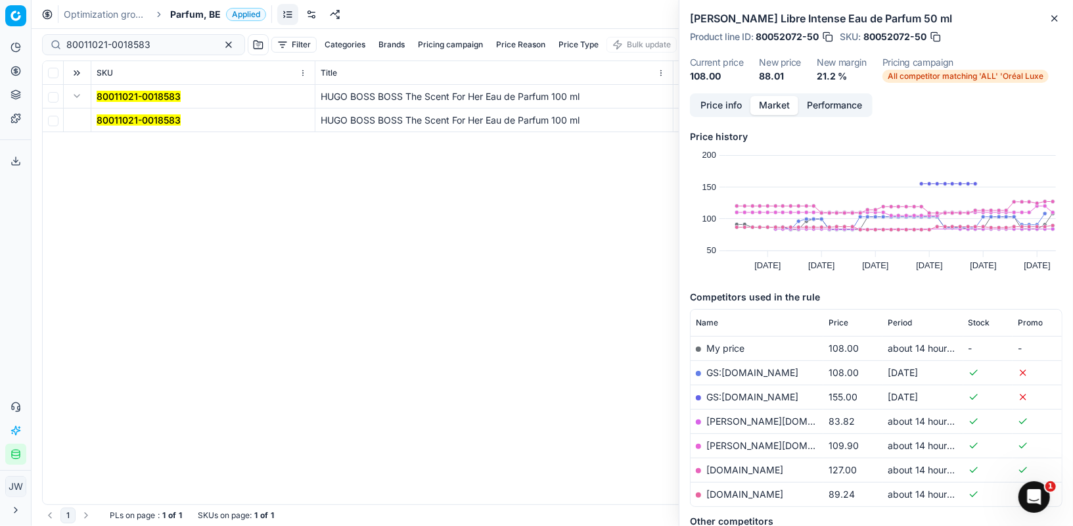
click at [125, 123] on mark "80011021-0018583" at bounding box center [139, 119] width 84 height 11
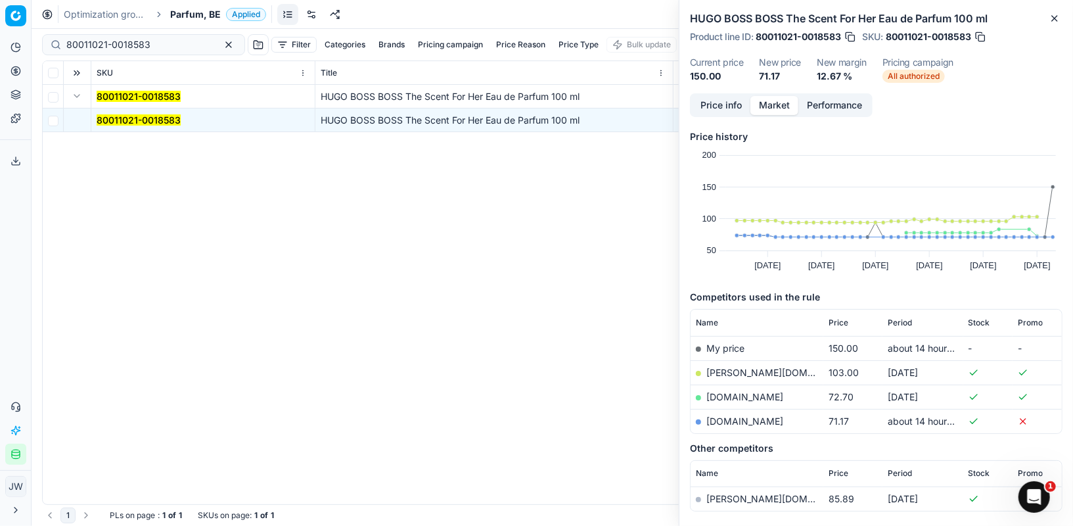
click at [729, 417] on link "[DOMAIN_NAME]" at bounding box center [744, 420] width 77 height 11
